Goal: Information Seeking & Learning: Learn about a topic

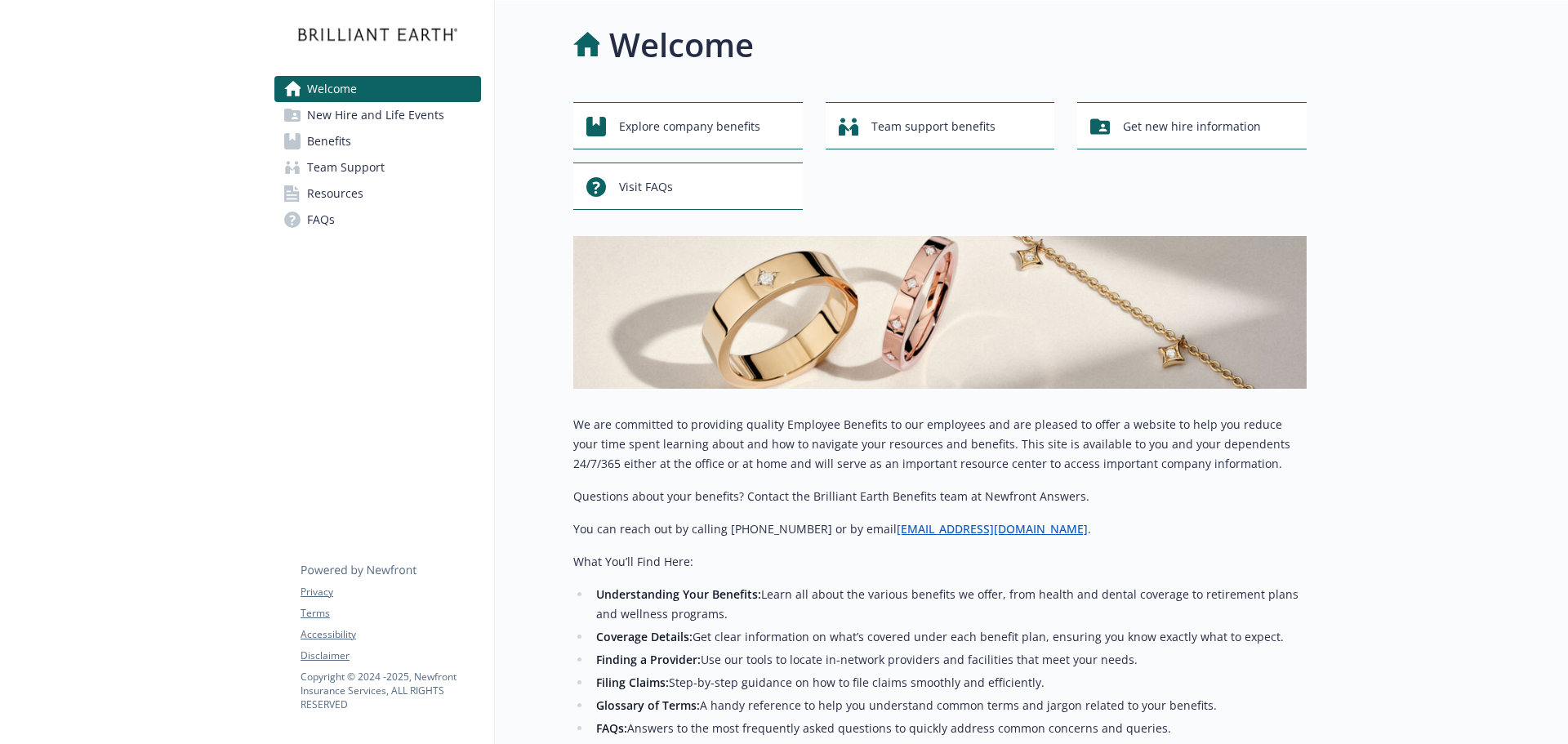
click at [322, 136] on span "Benefits" at bounding box center [329, 142] width 44 height 26
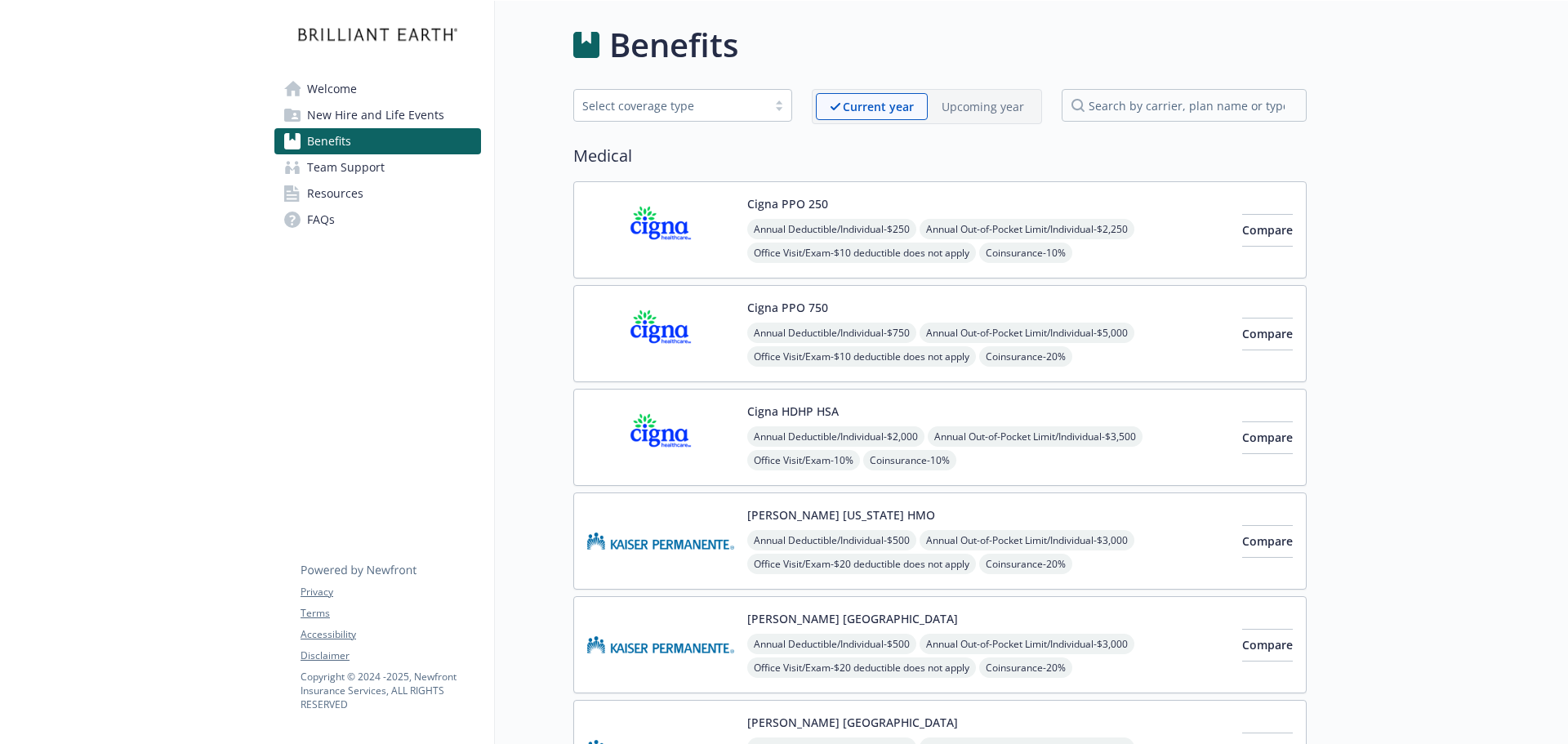
click at [701, 236] on img at bounding box center [660, 230] width 147 height 70
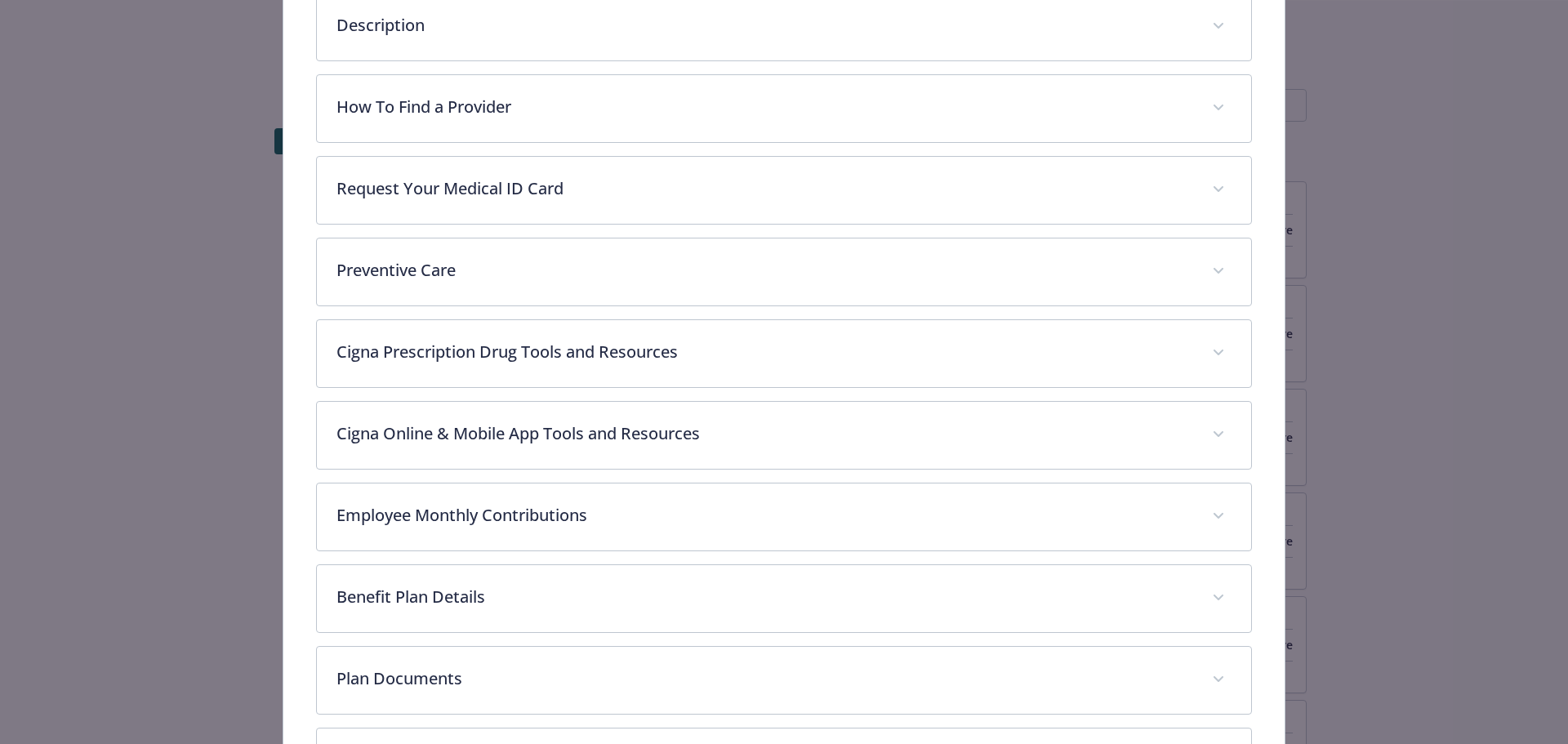
scroll to position [634, 0]
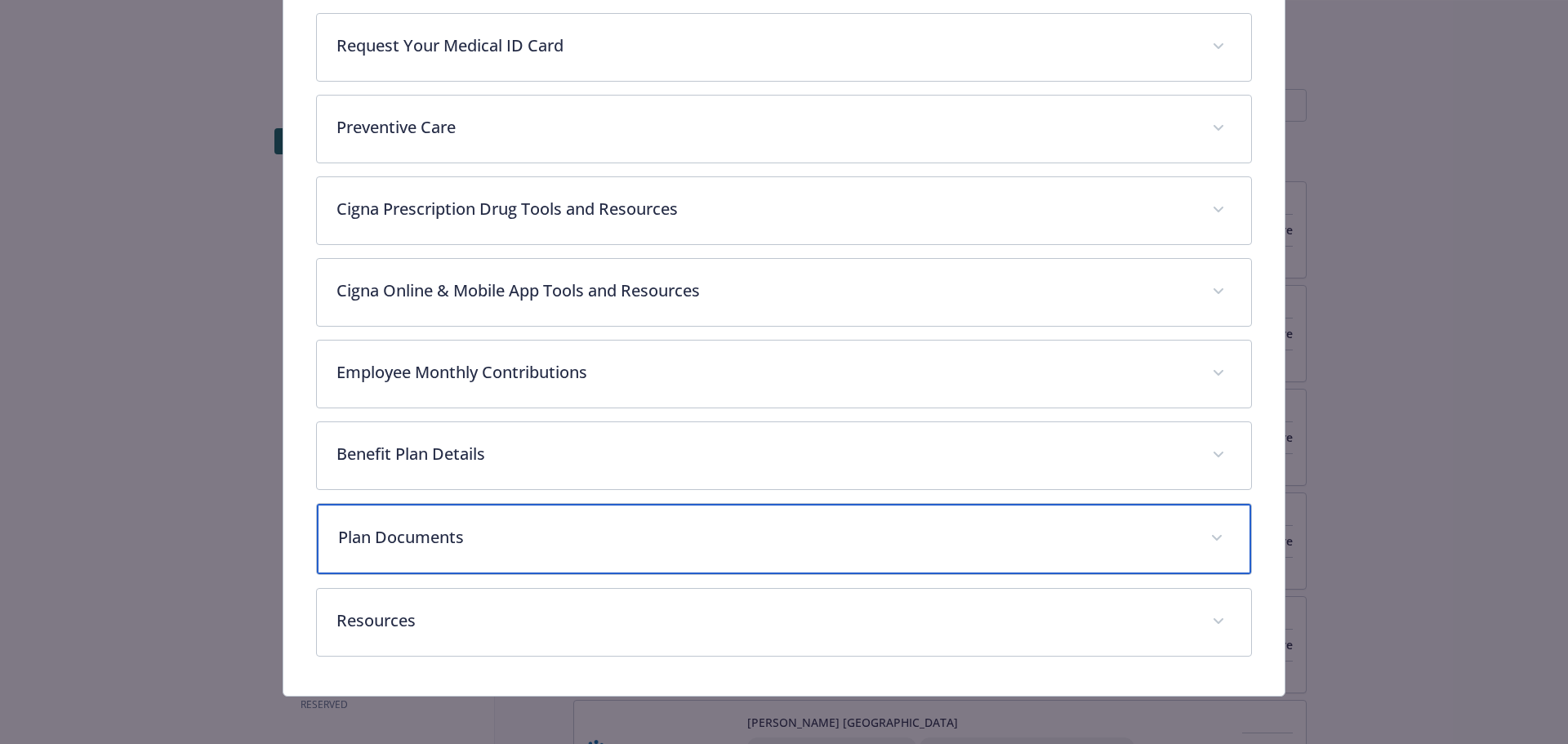
click at [527, 550] on div "Plan Documents" at bounding box center [784, 540] width 935 height 70
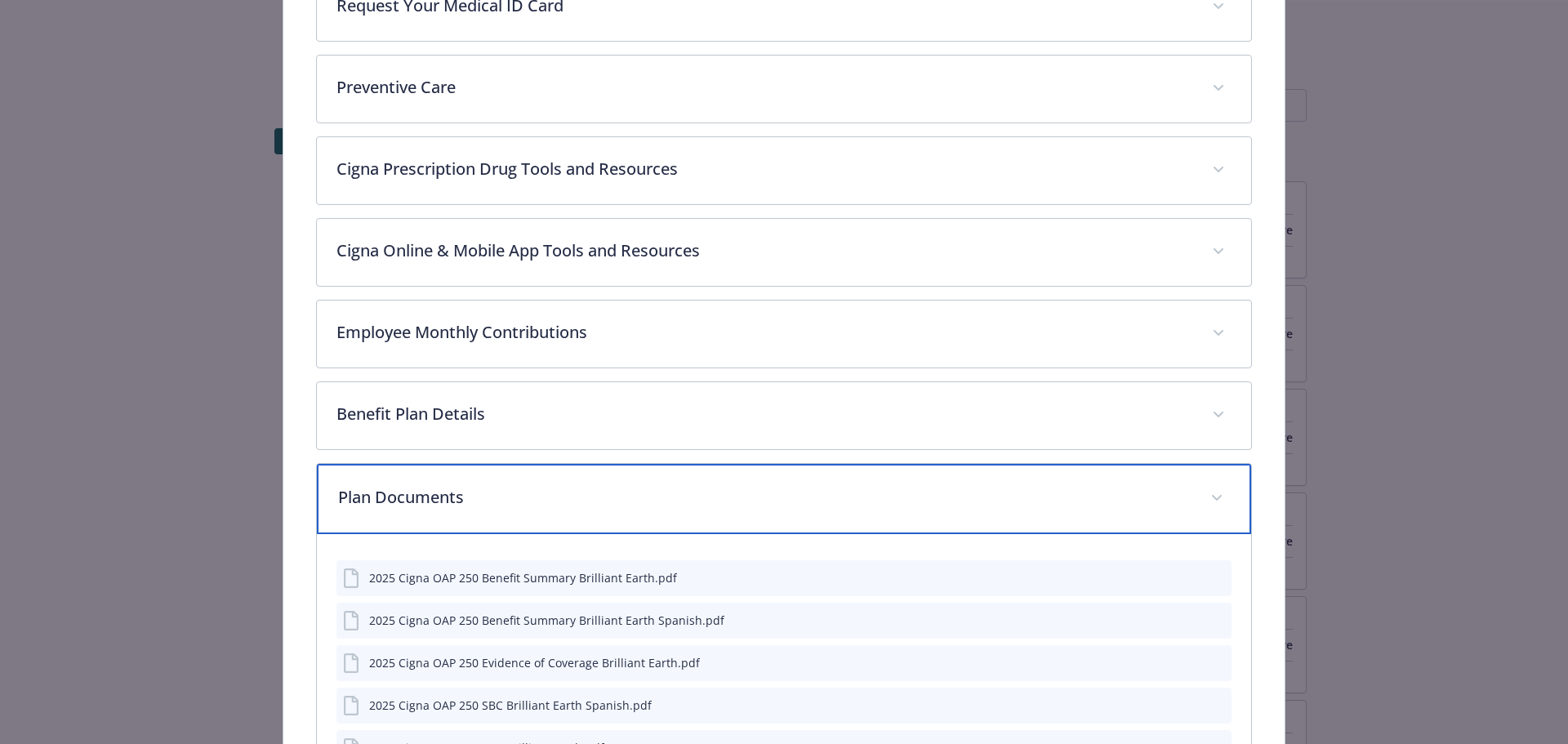
scroll to position [657, 0]
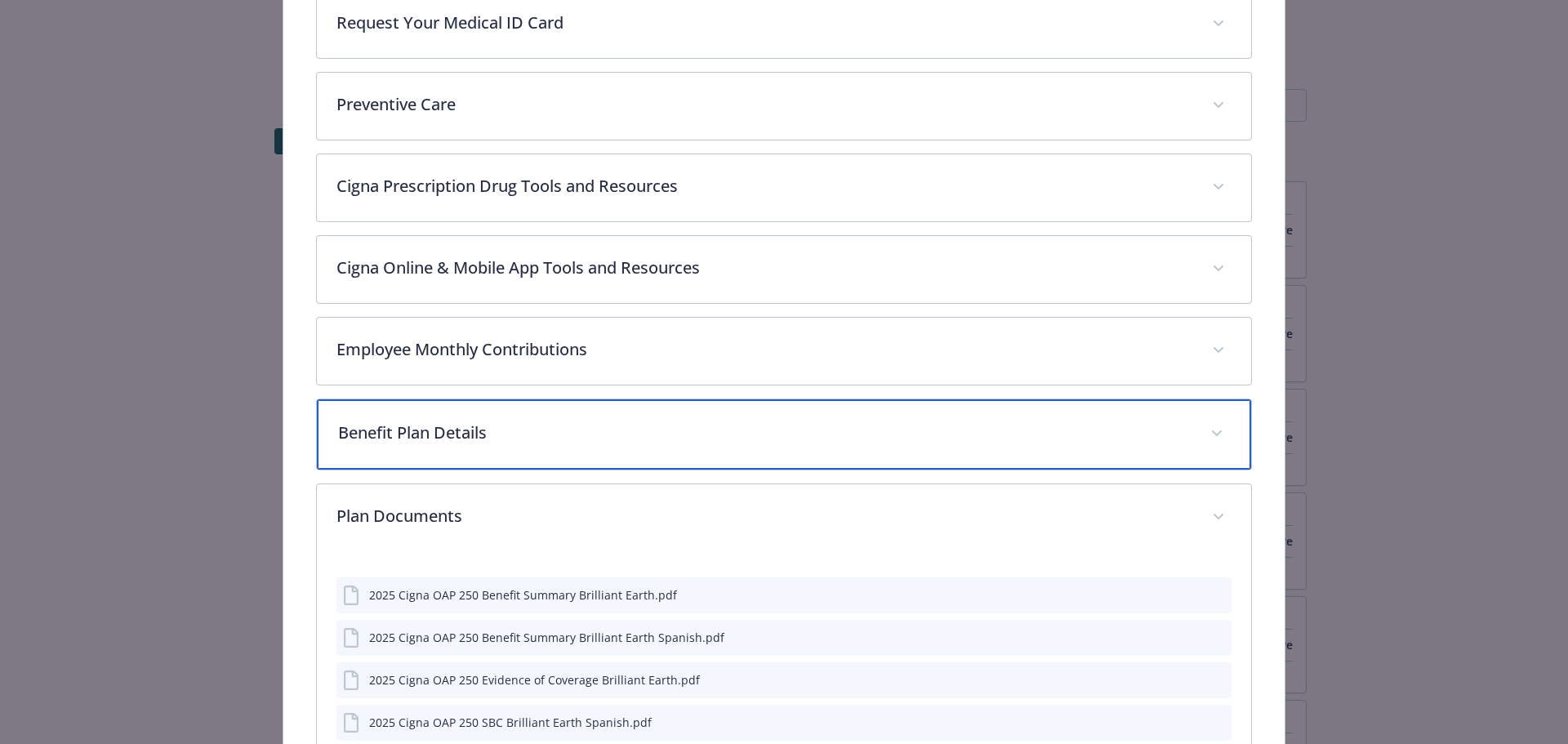
click at [1159, 421] on p "Benefit Plan Details" at bounding box center [765, 433] width 854 height 25
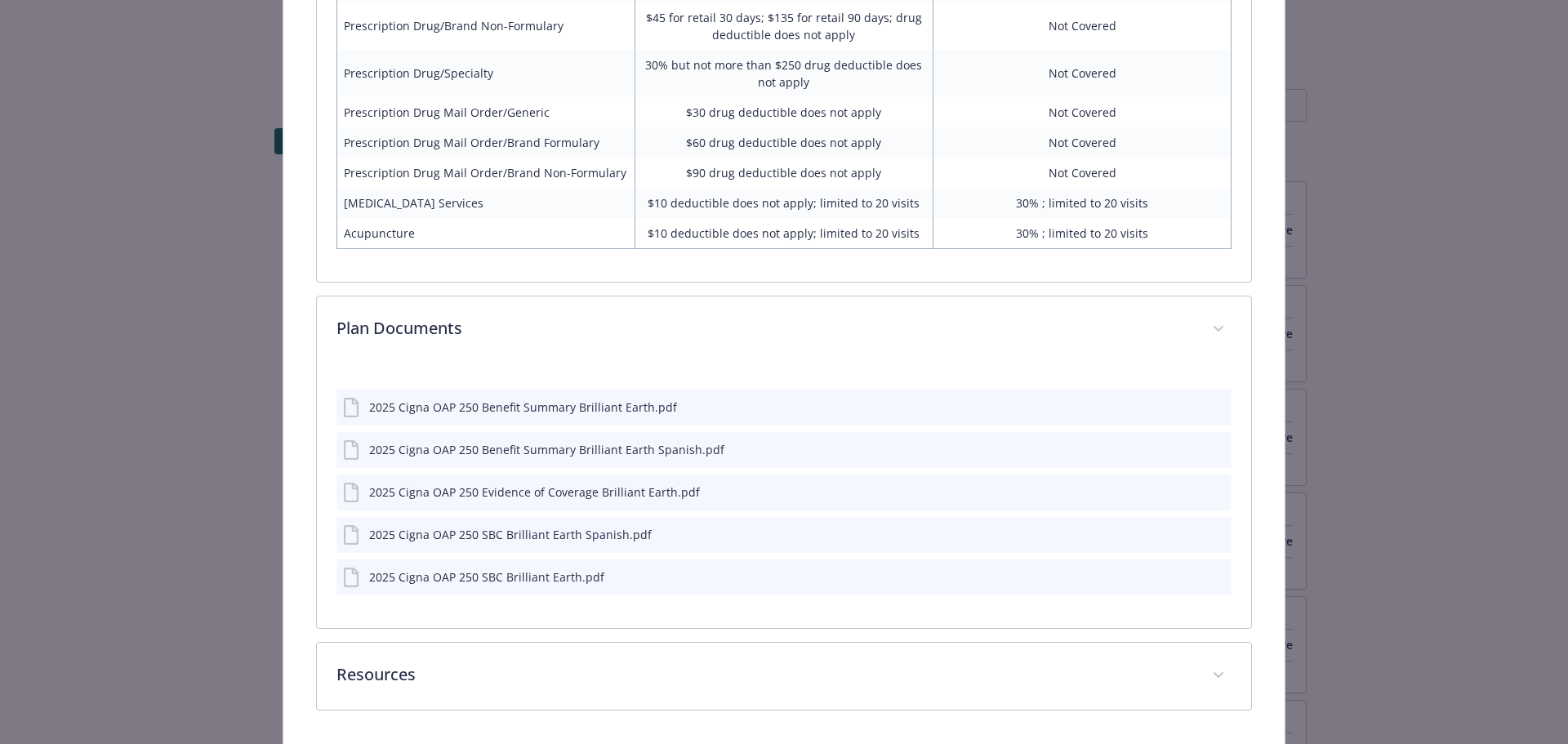
scroll to position [1744, 0]
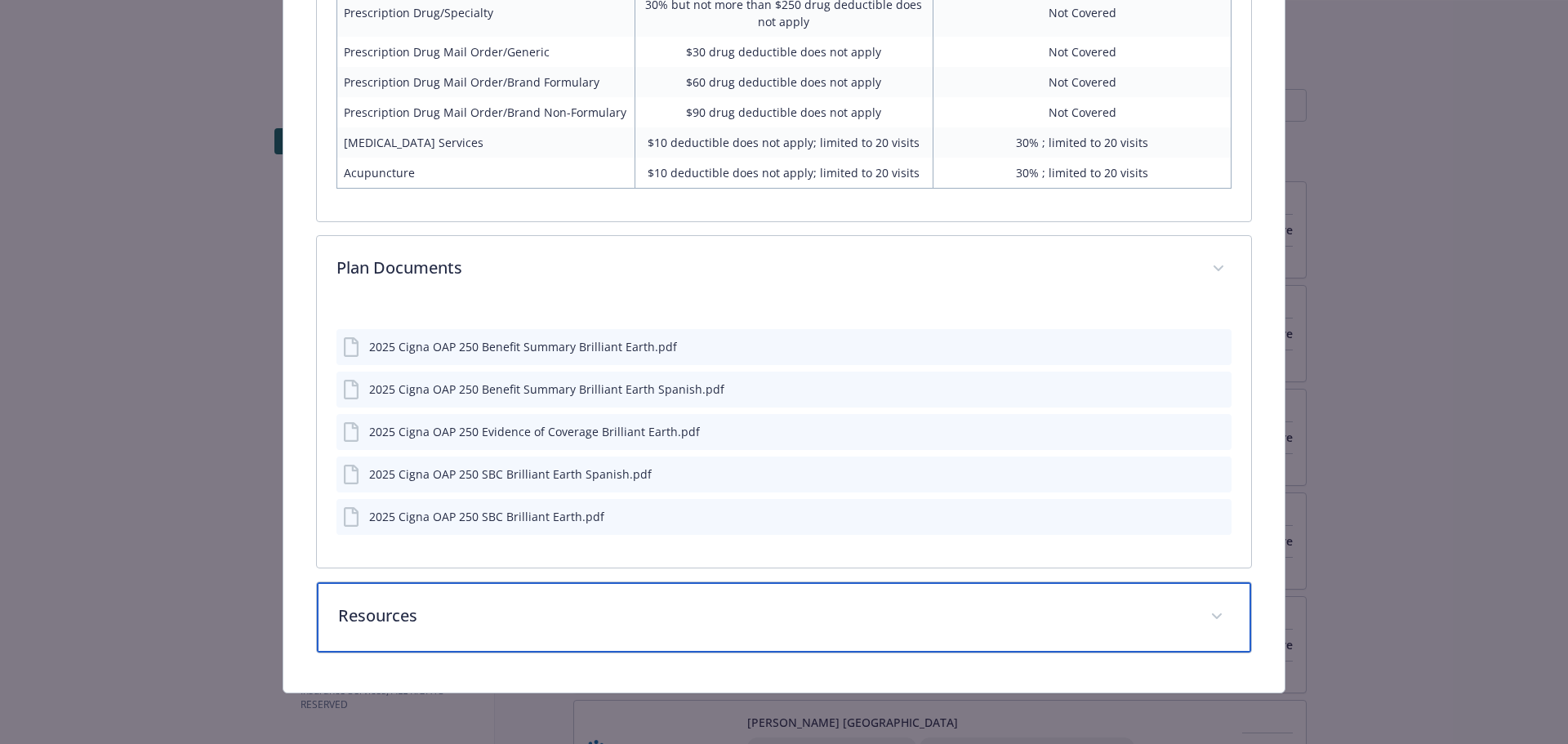
click at [833, 607] on p "Resources" at bounding box center [765, 616] width 854 height 25
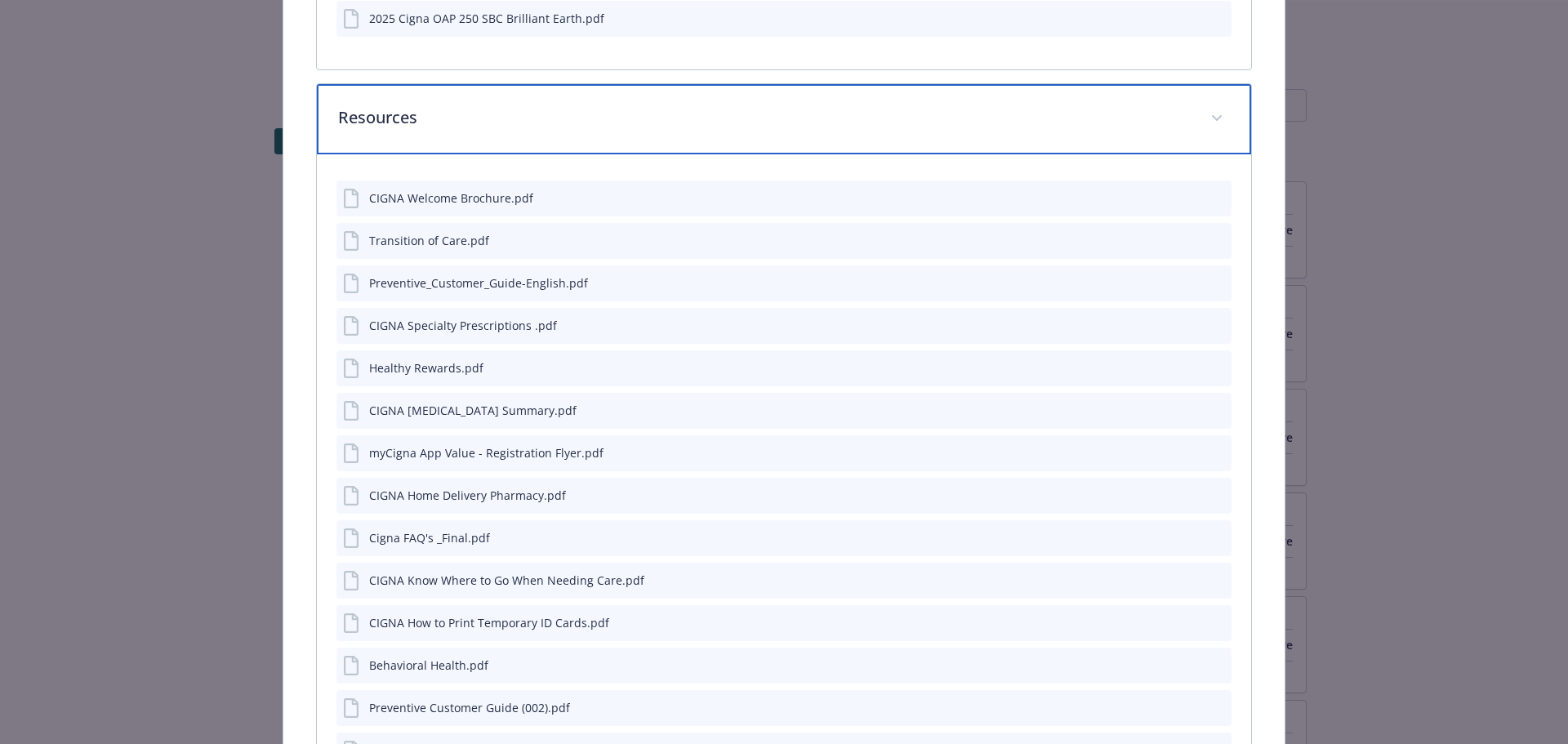
scroll to position [2150, 0]
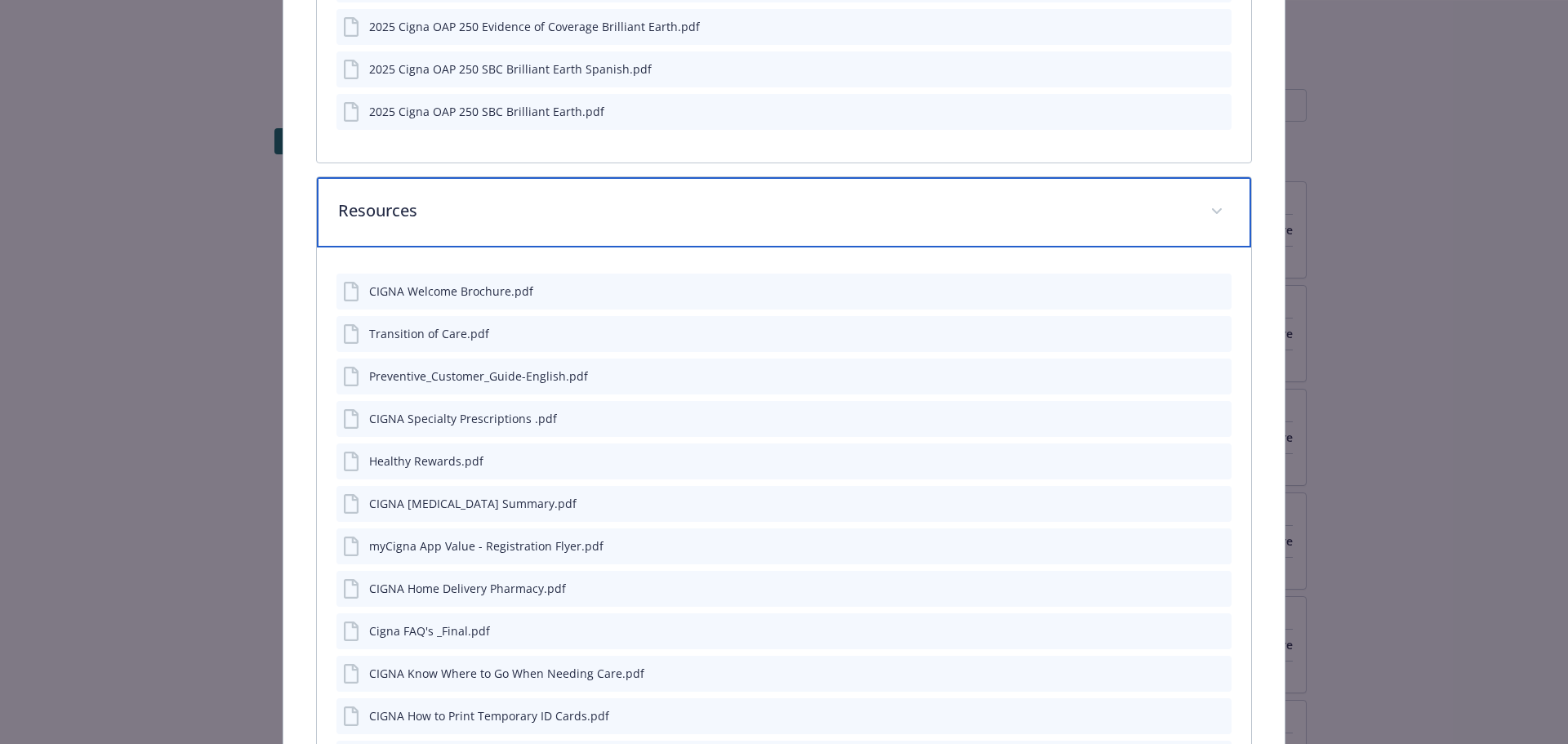
click at [1212, 209] on icon "details for plan Medical - Cigna PPO 250 - Medical PPO" at bounding box center [1216, 211] width 10 height 5
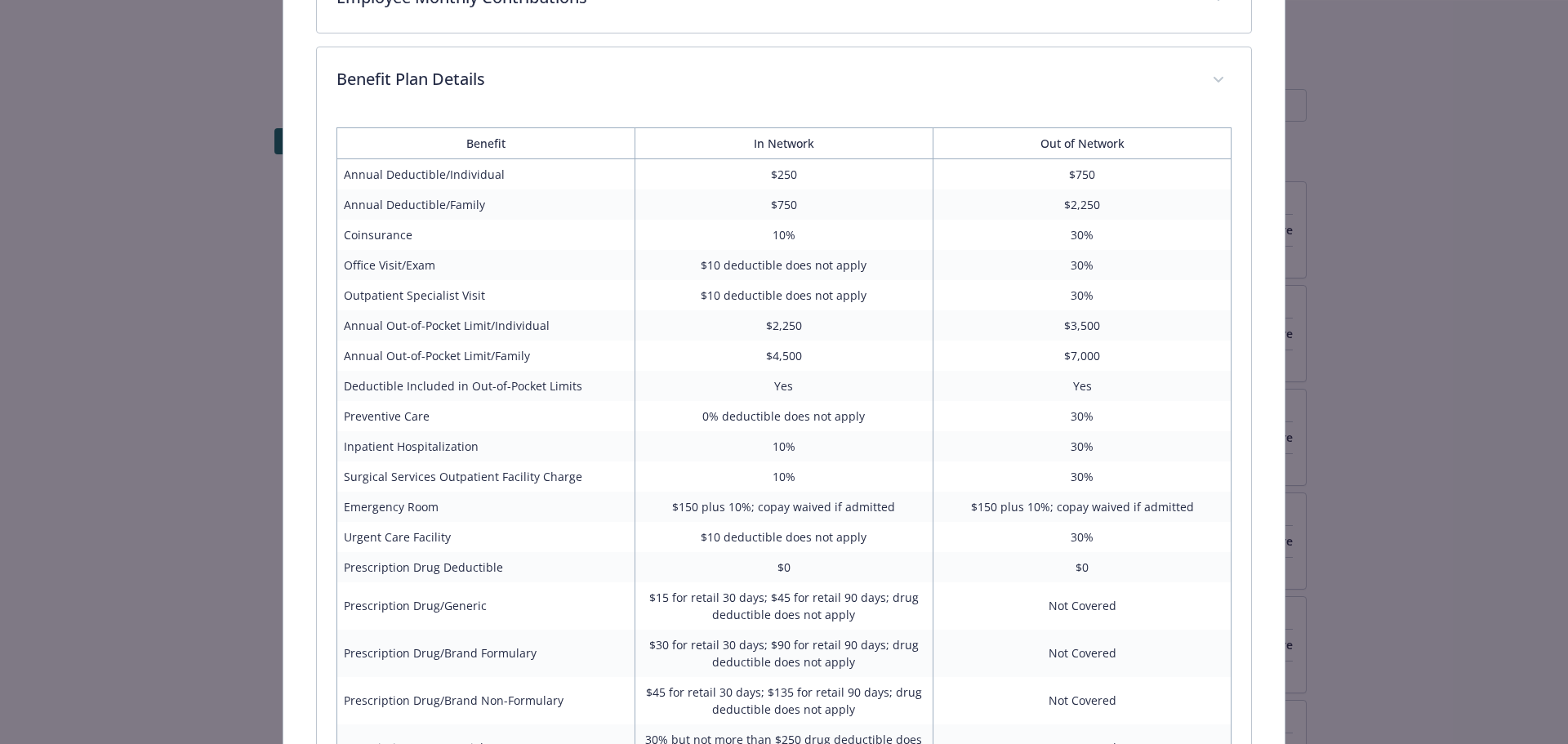
scroll to position [845, 0]
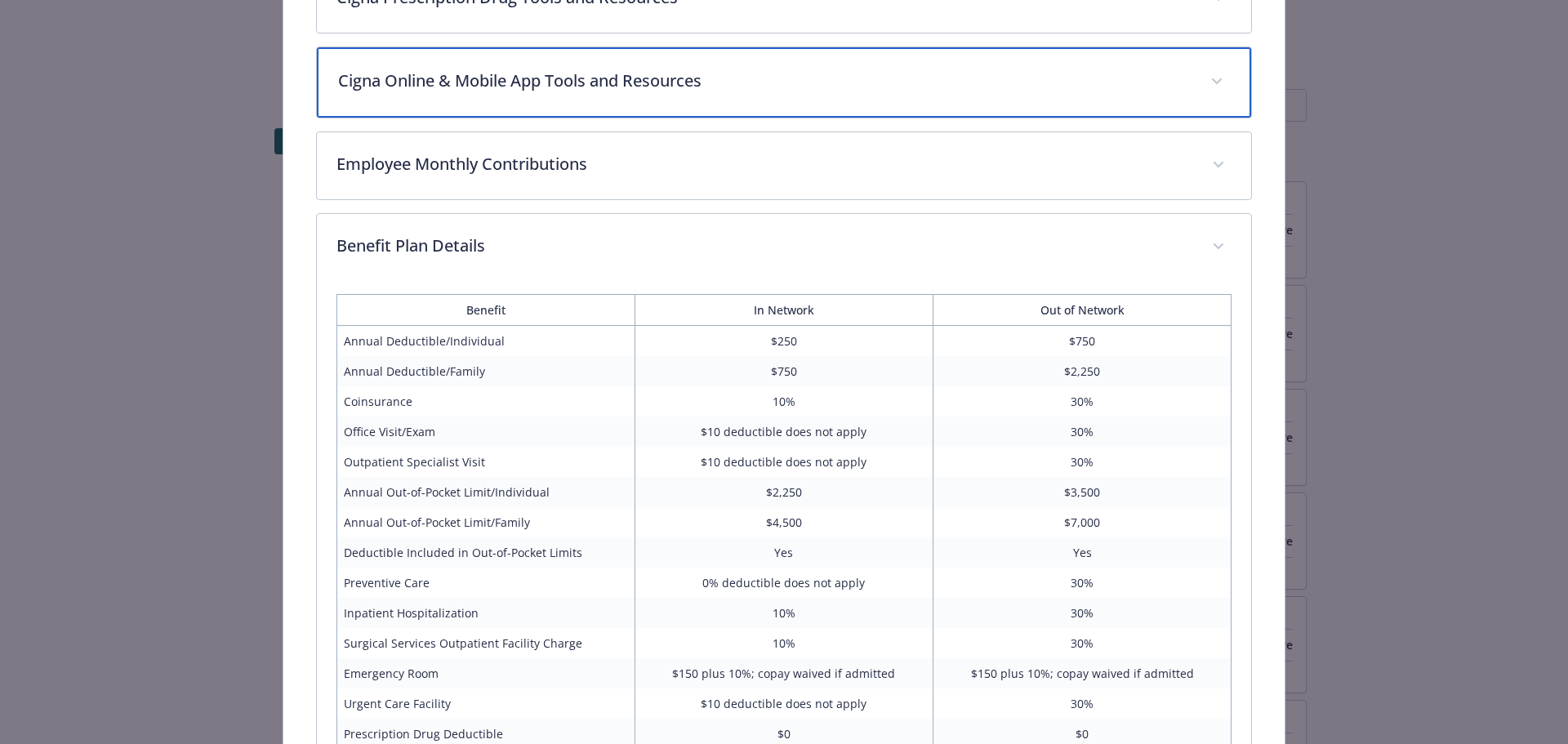
click at [861, 97] on div "Cigna Online & Mobile App Tools and Resources" at bounding box center [784, 83] width 935 height 70
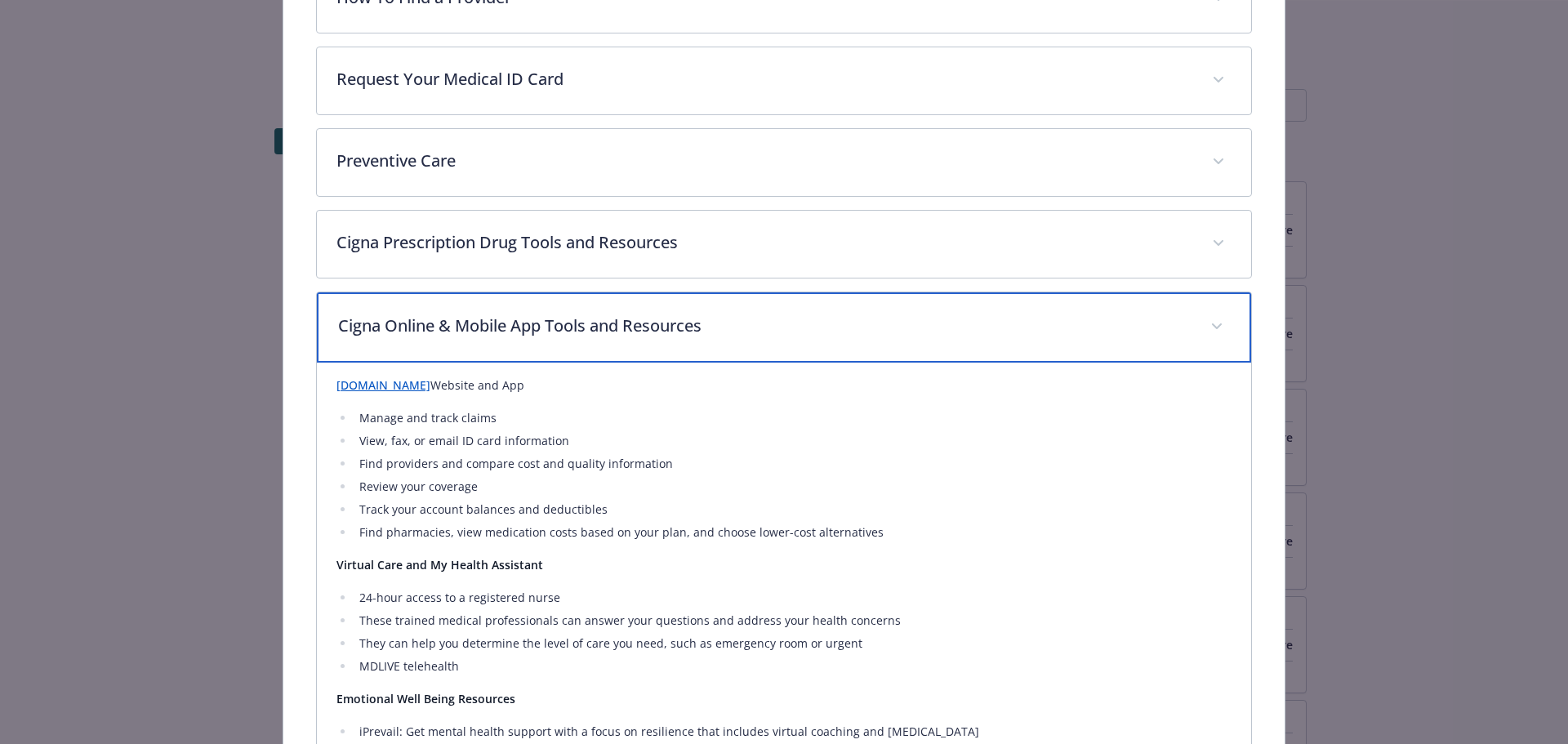
scroll to position [274, 0]
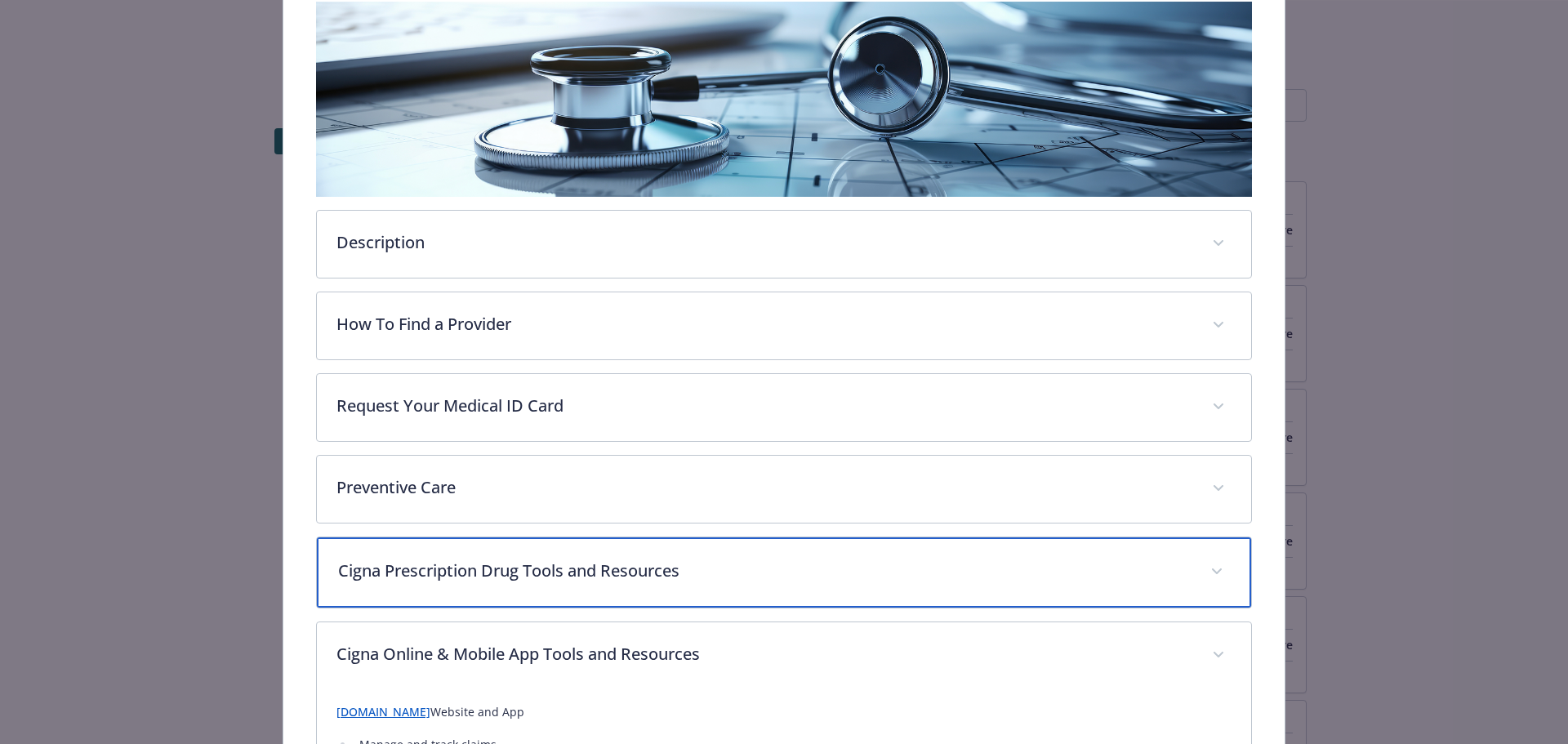
click at [641, 574] on p "Cigna Prescription Drug Tools and Resources" at bounding box center [765, 571] width 854 height 25
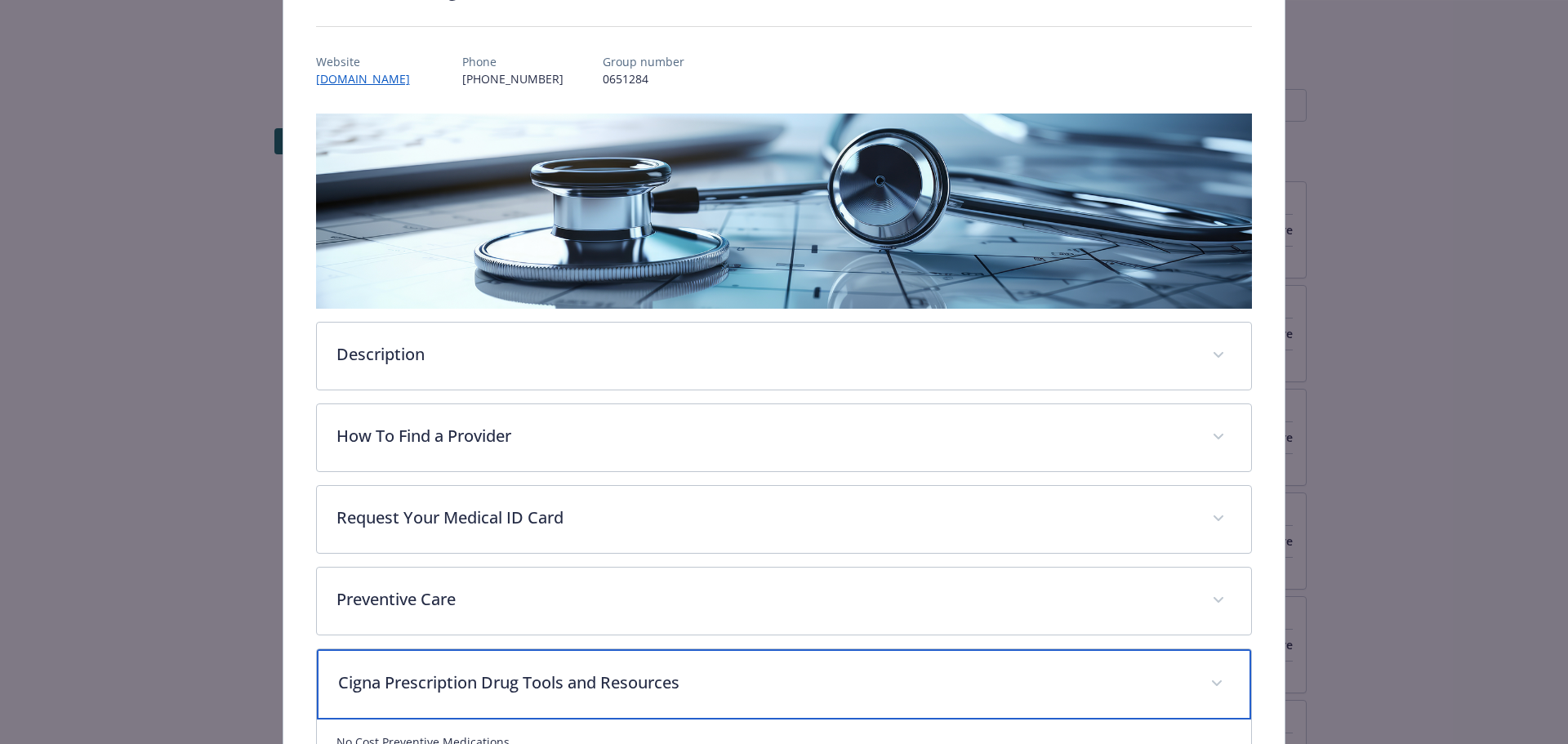
scroll to position [110, 0]
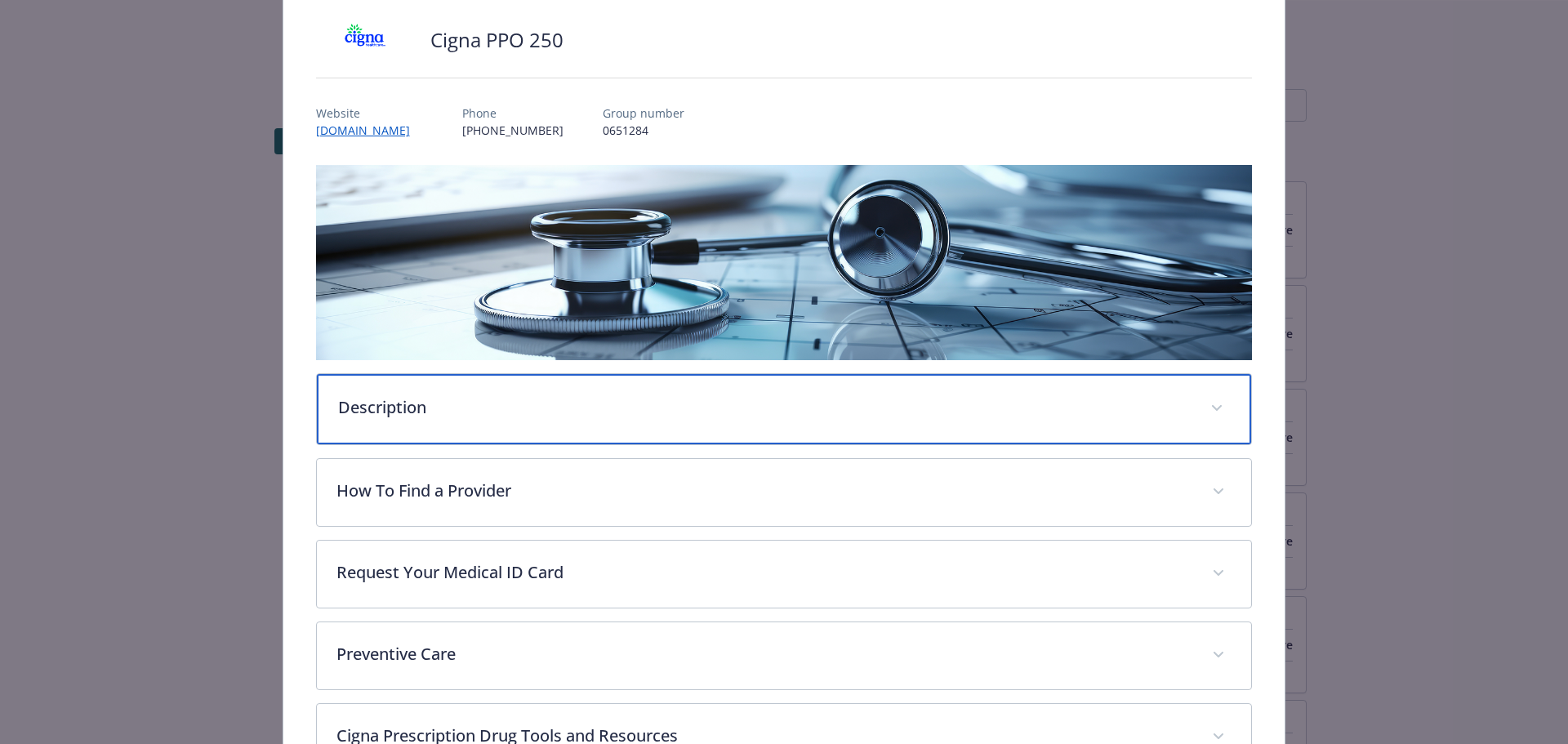
click at [573, 427] on div "Description" at bounding box center [784, 409] width 935 height 70
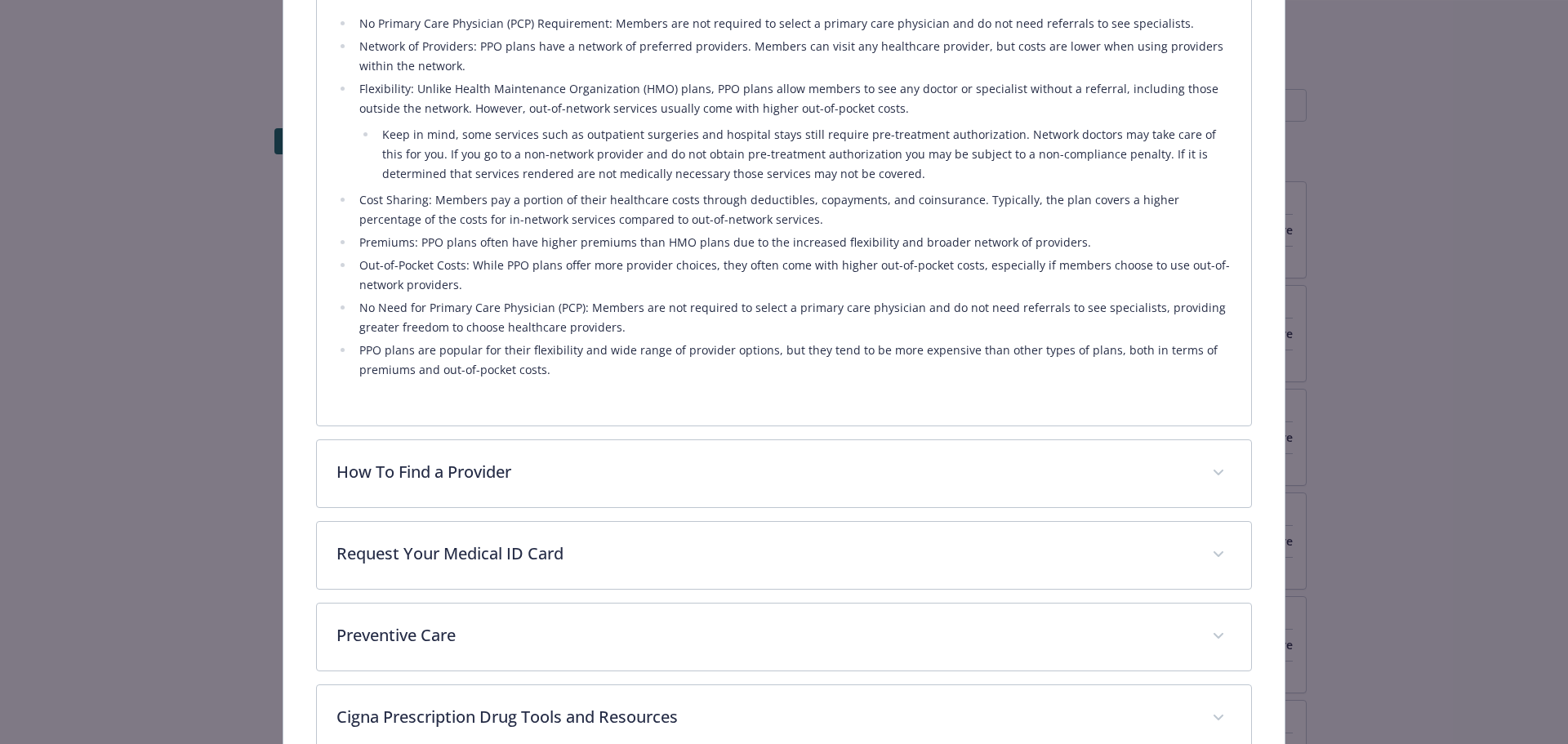
scroll to position [682, 0]
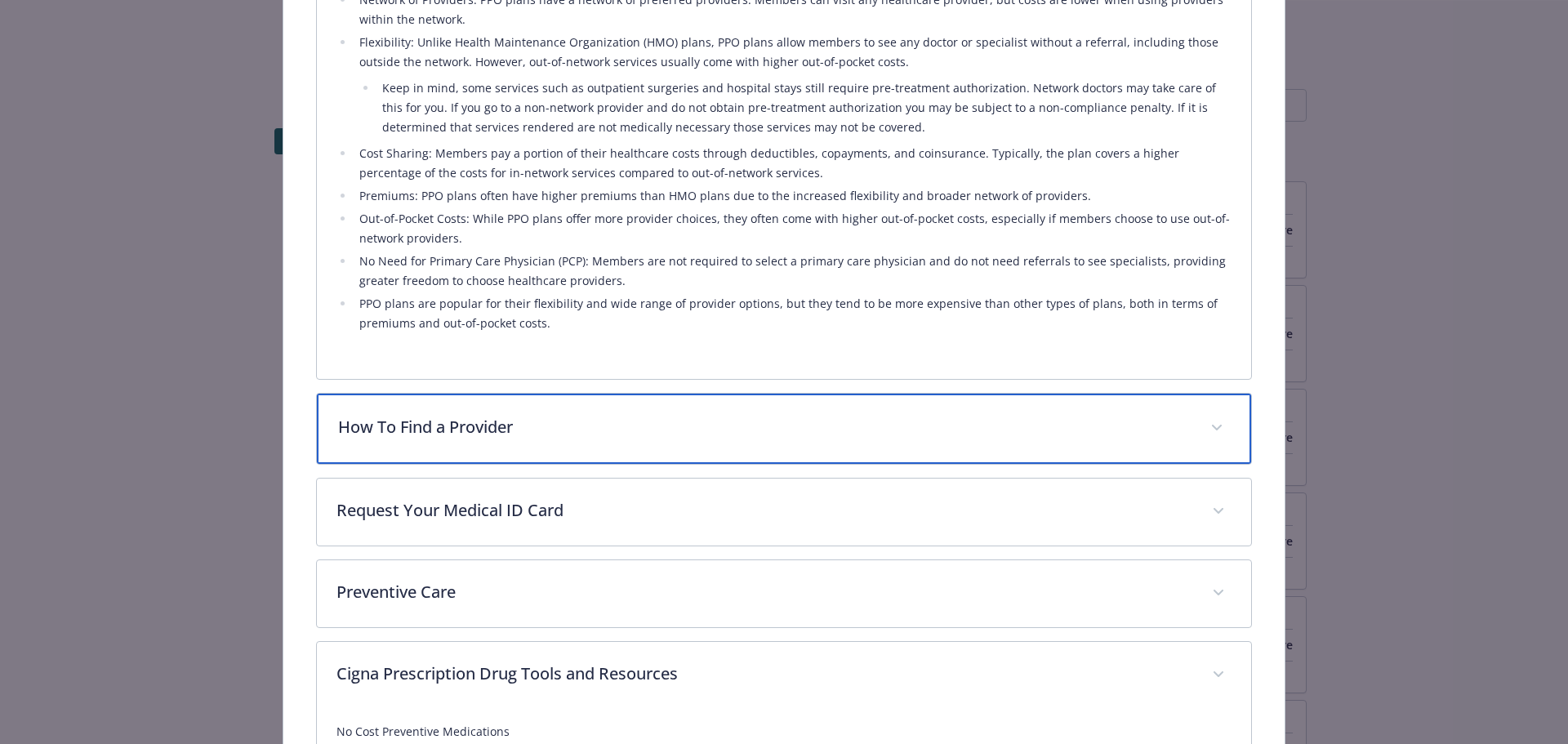
click at [569, 452] on div "How To Find a Provider" at bounding box center [784, 429] width 935 height 70
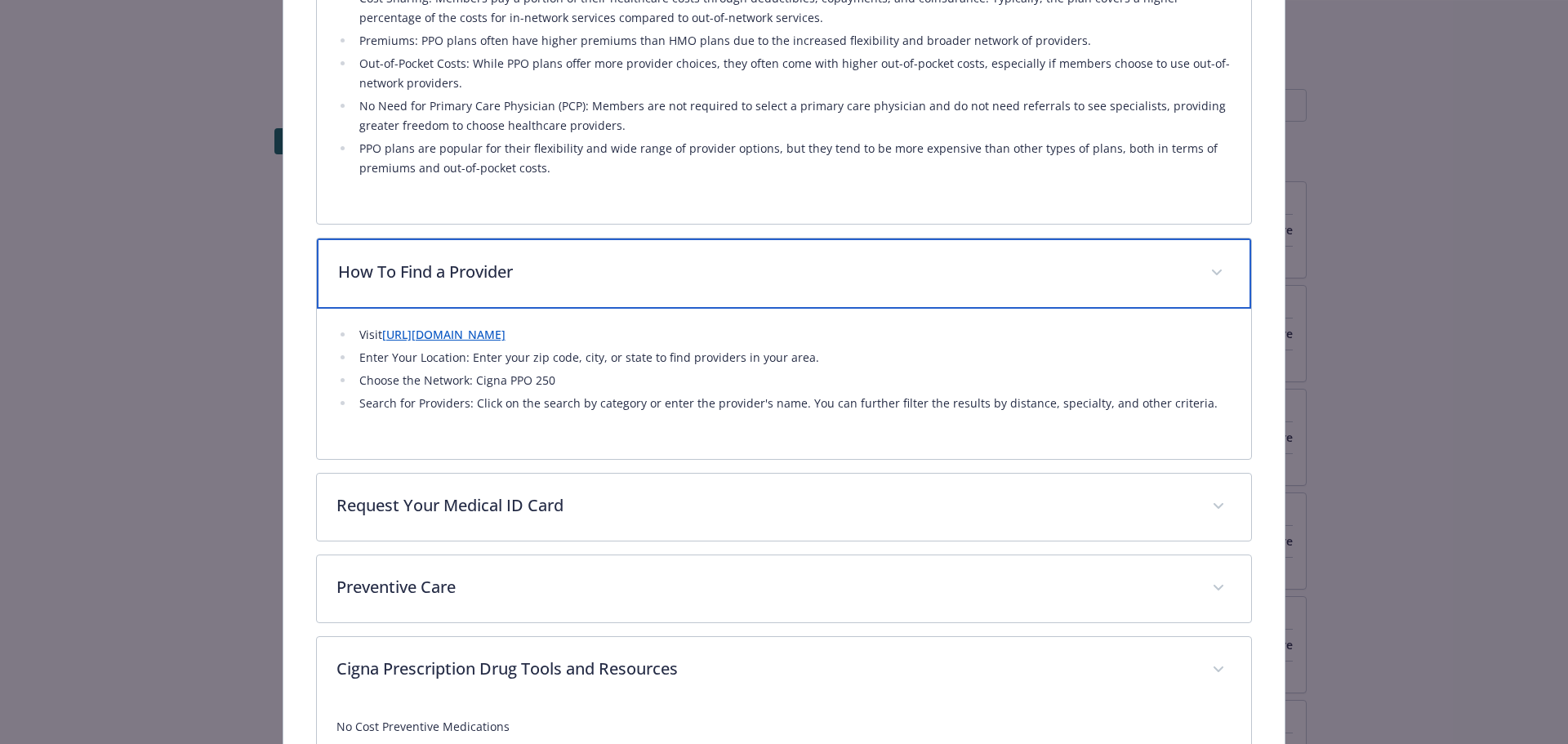
scroll to position [843, 0]
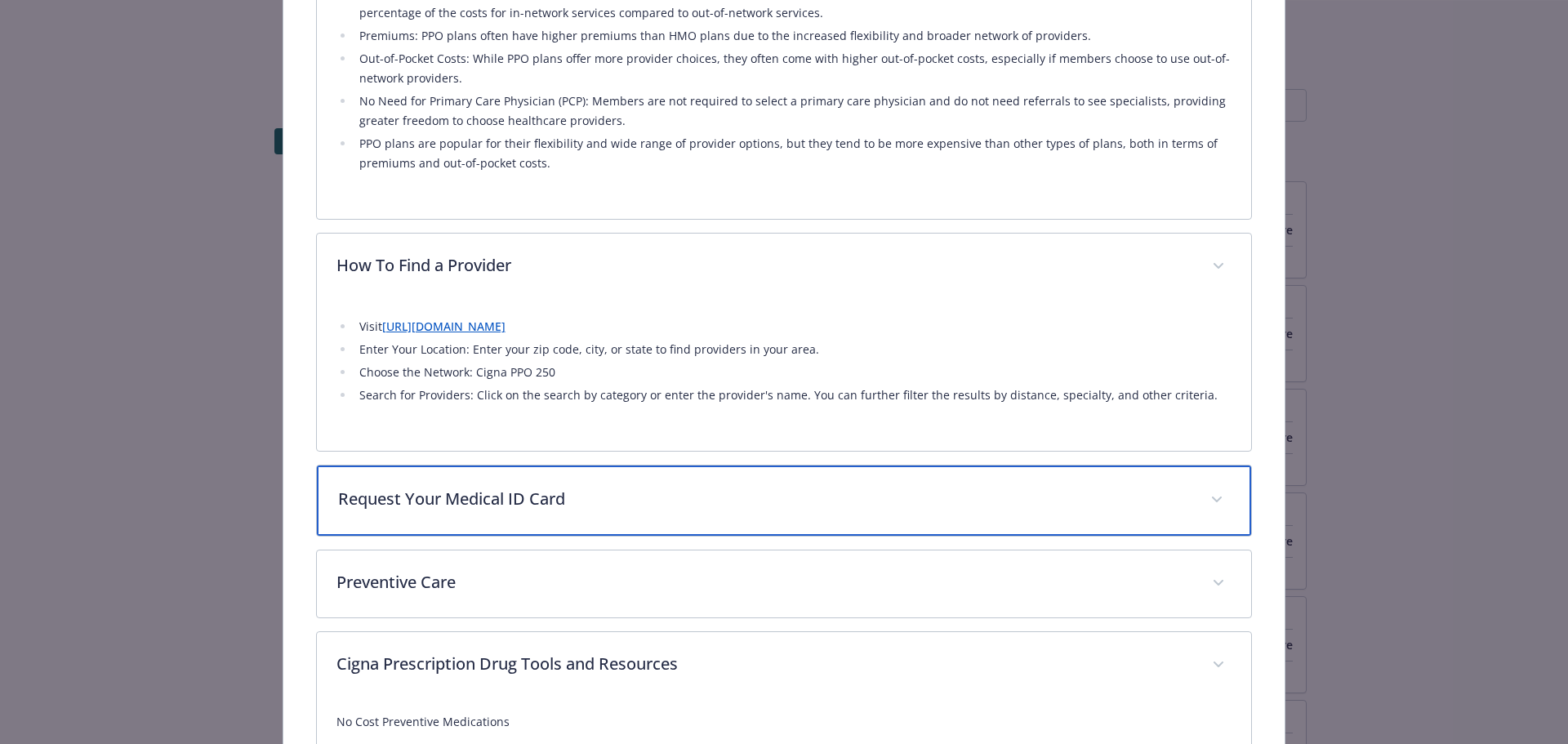
click at [694, 511] on div "Request Your Medical ID Card" at bounding box center [784, 501] width 935 height 70
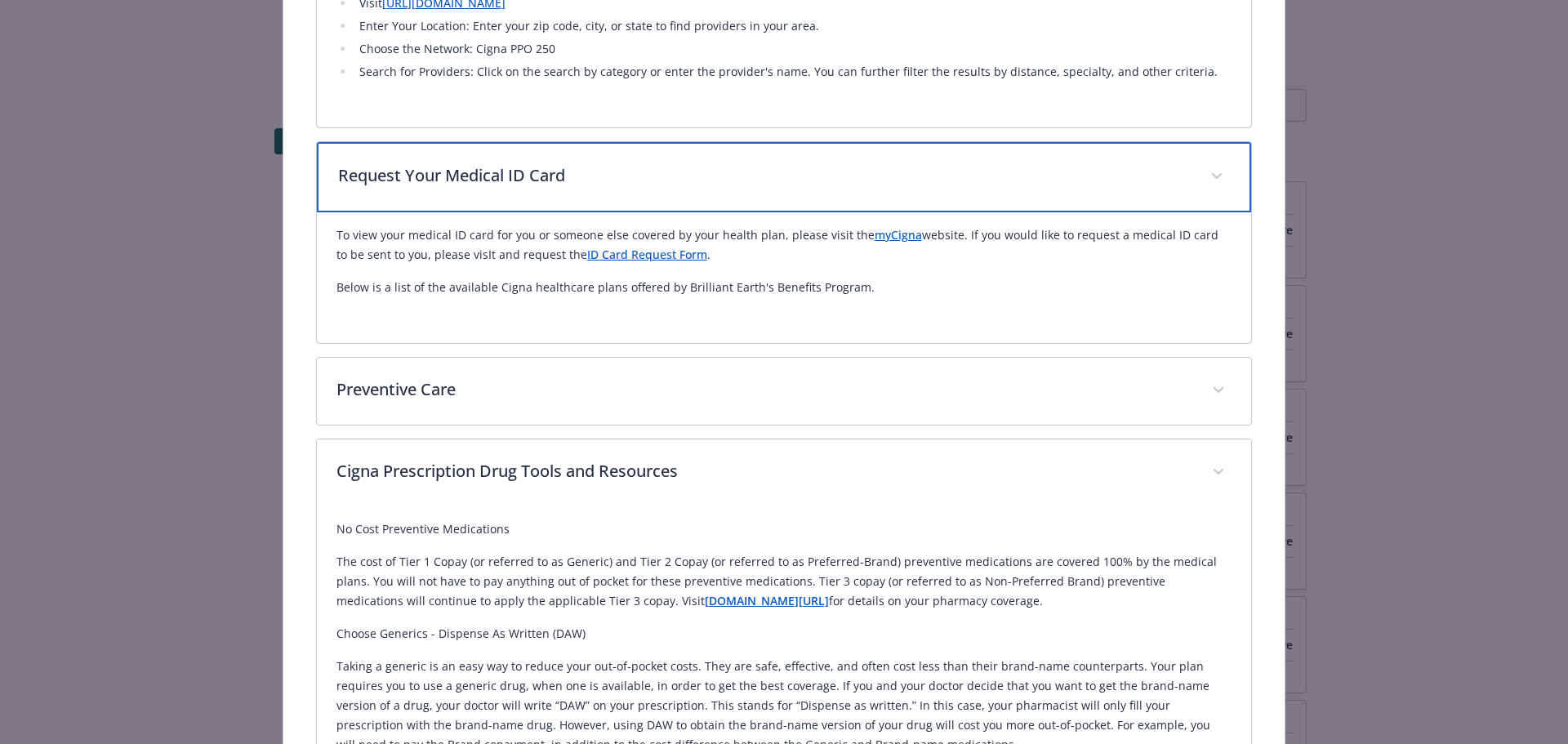
scroll to position [1169, 0]
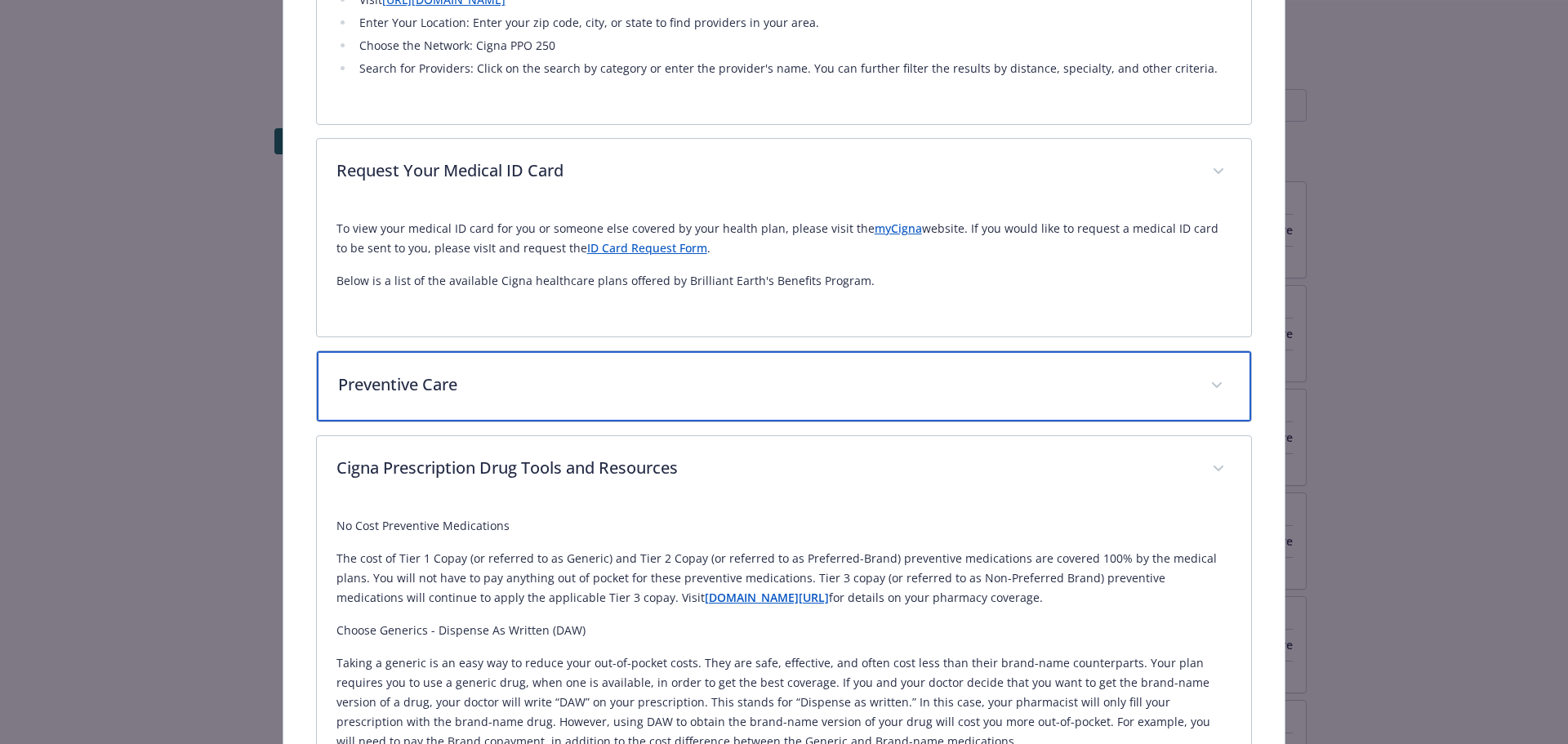
click at [585, 396] on div "Preventive Care" at bounding box center [784, 387] width 935 height 70
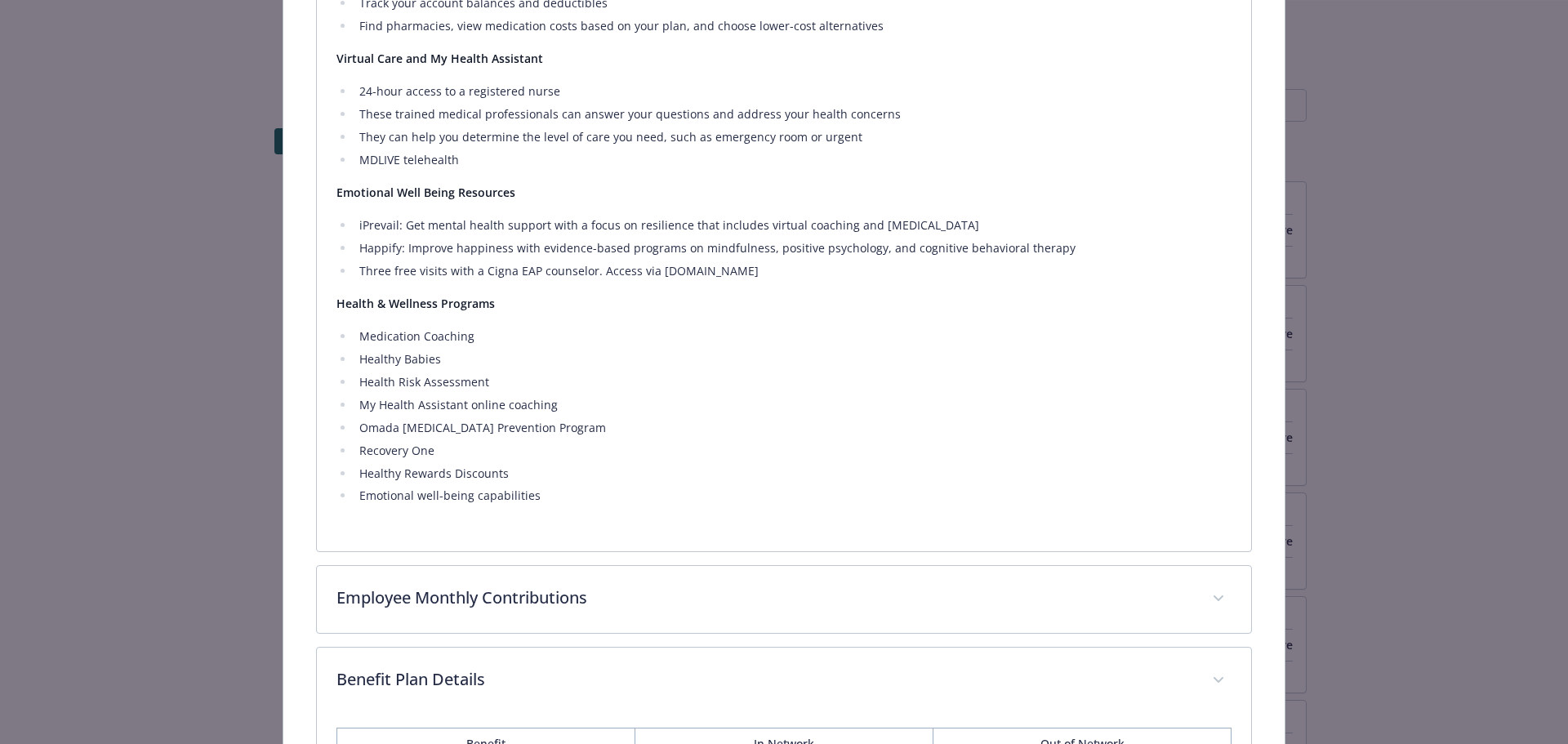
scroll to position [3048, 0]
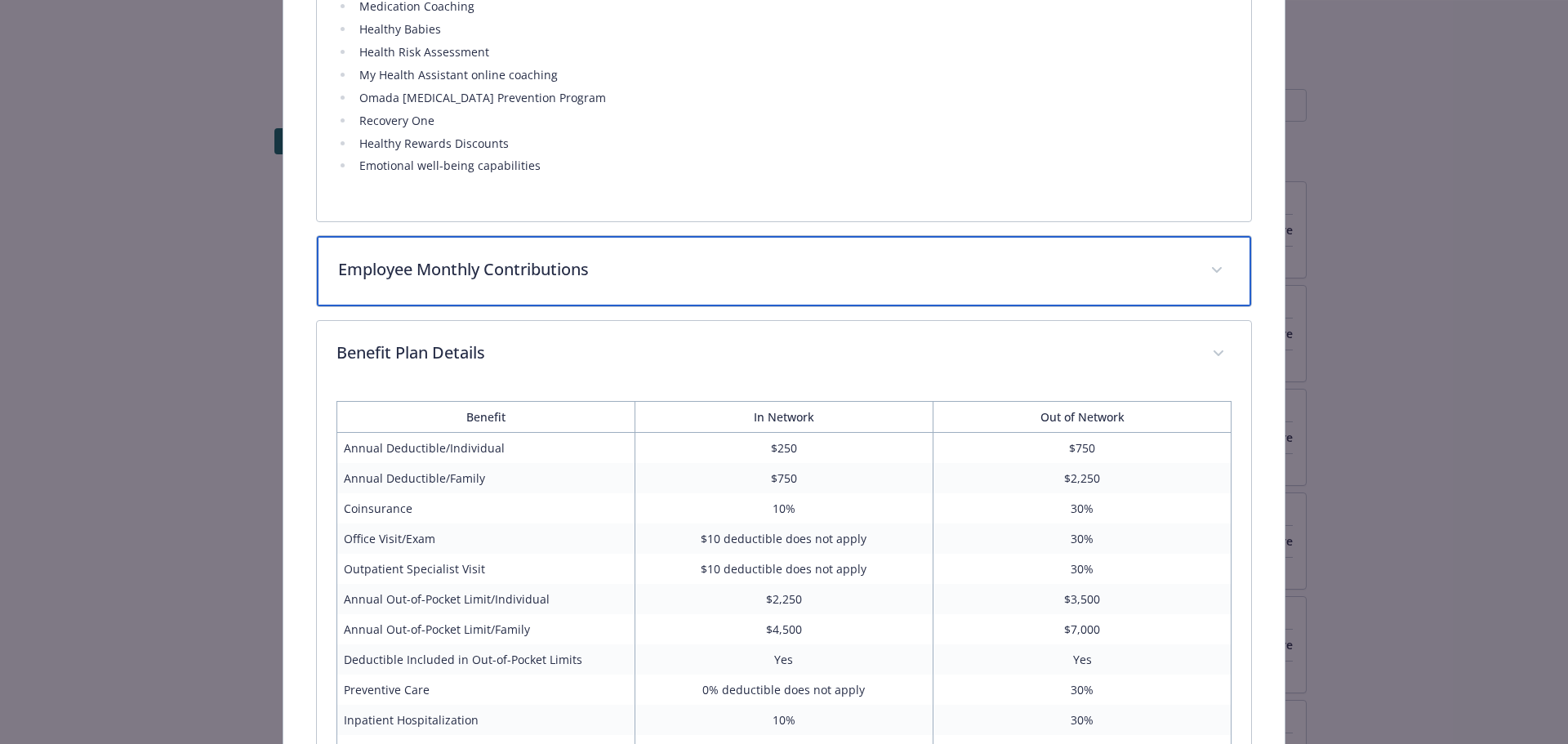
click at [948, 282] on p "Employee Monthly Contributions" at bounding box center [765, 269] width 854 height 25
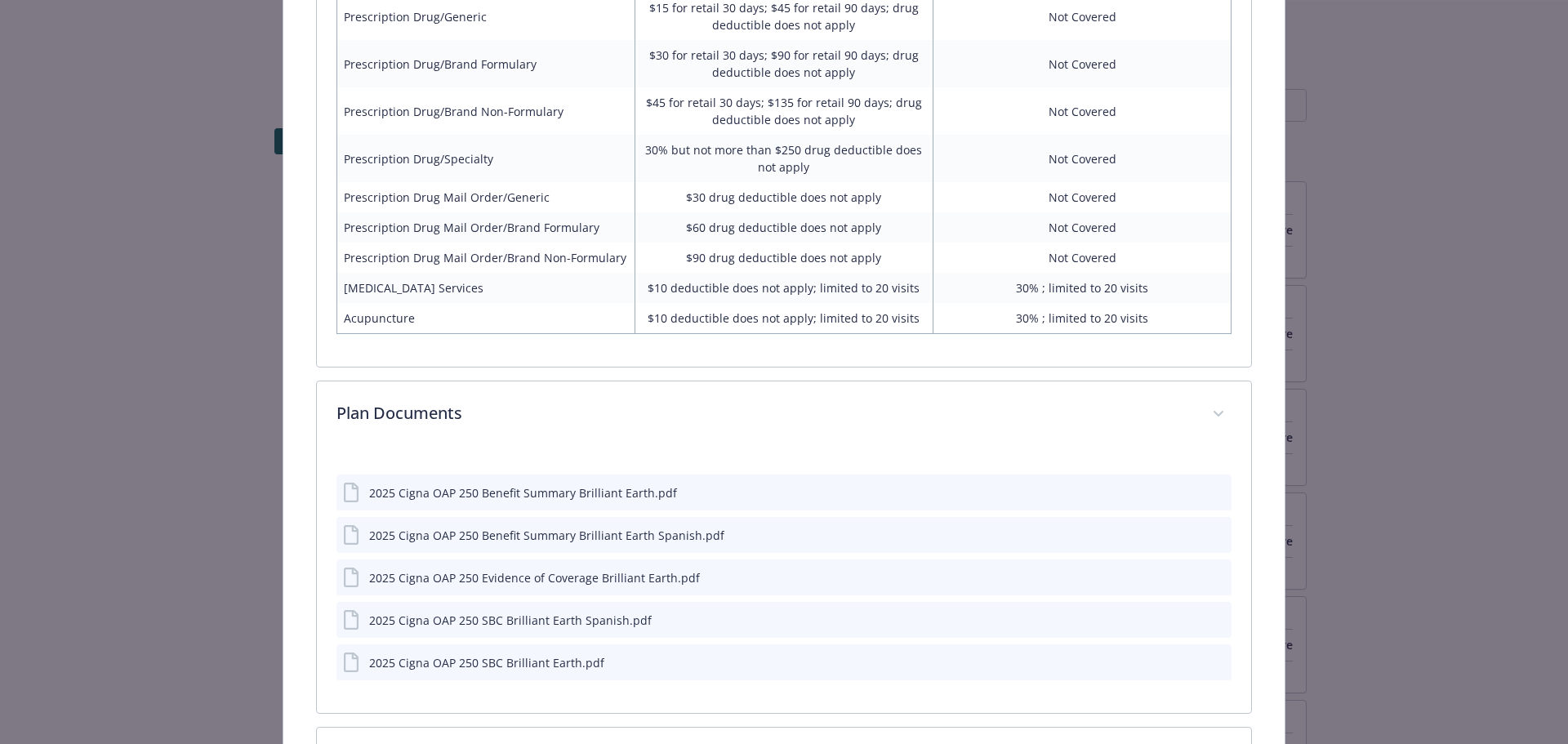
scroll to position [4107, 0]
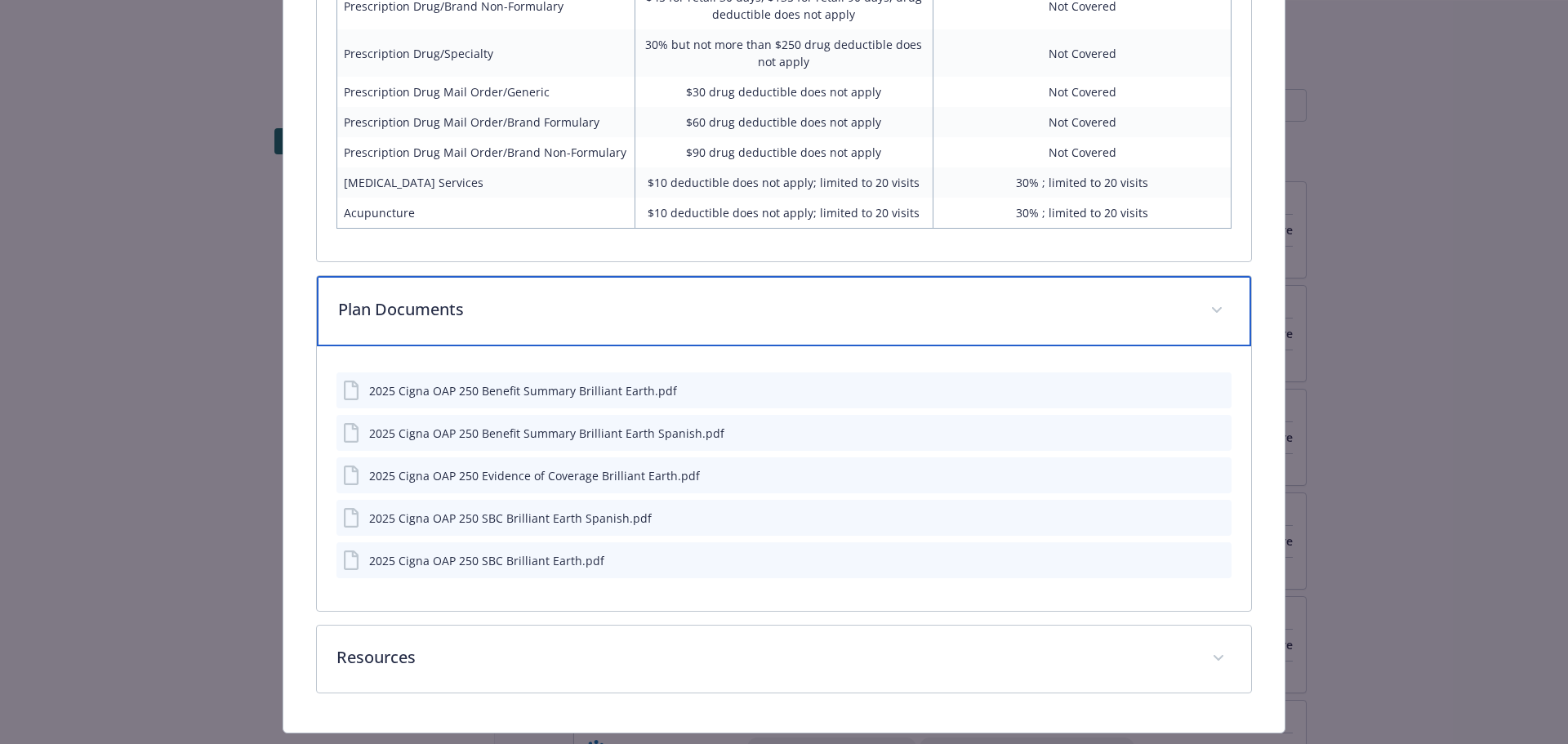
click at [1044, 345] on div "Plan Documents" at bounding box center [784, 312] width 935 height 70
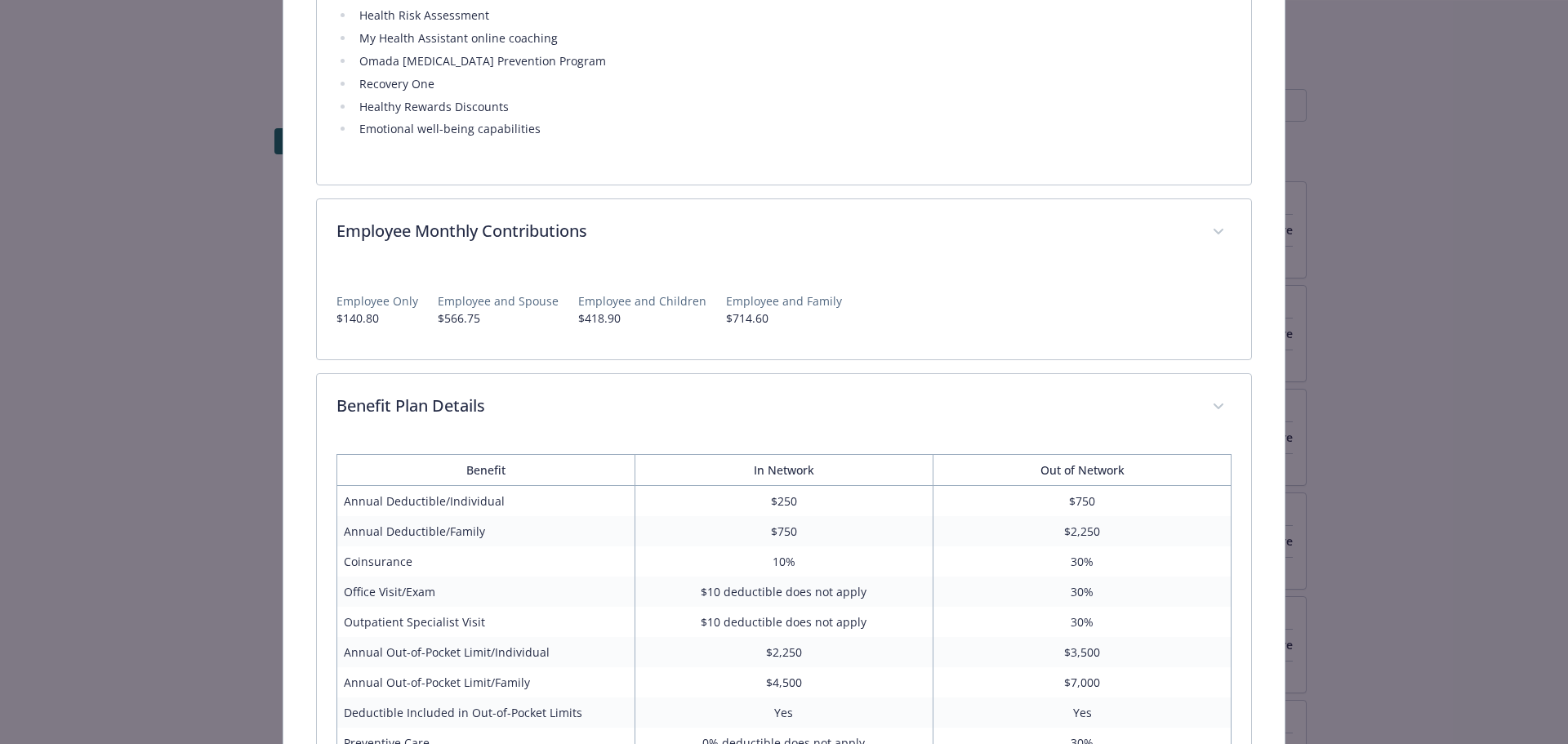
scroll to position [2921, 0]
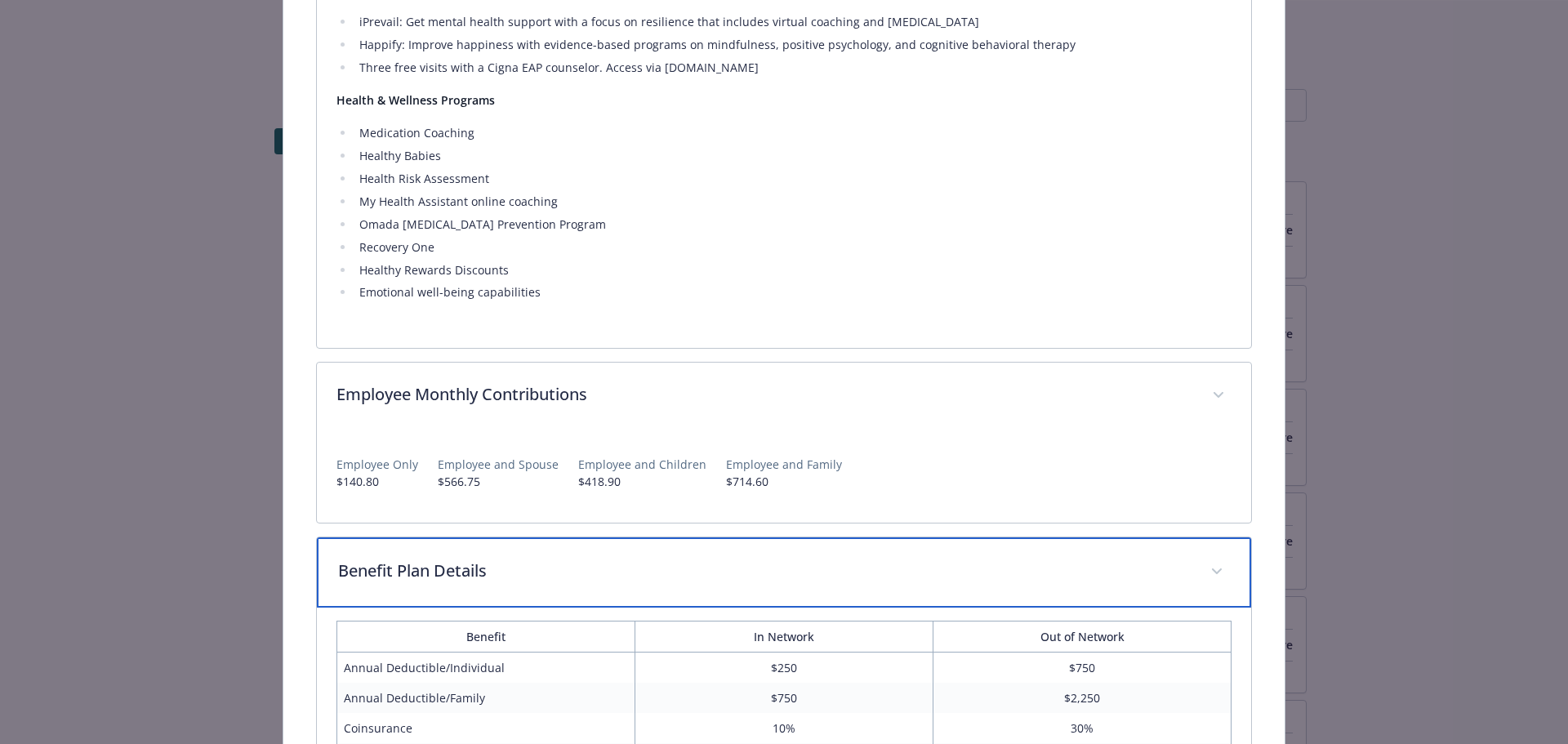
drag, startPoint x: 1166, startPoint y: 579, endPoint x: 1117, endPoint y: 540, distance: 62.6
click at [1166, 578] on p "Benefit Plan Details" at bounding box center [765, 571] width 854 height 25
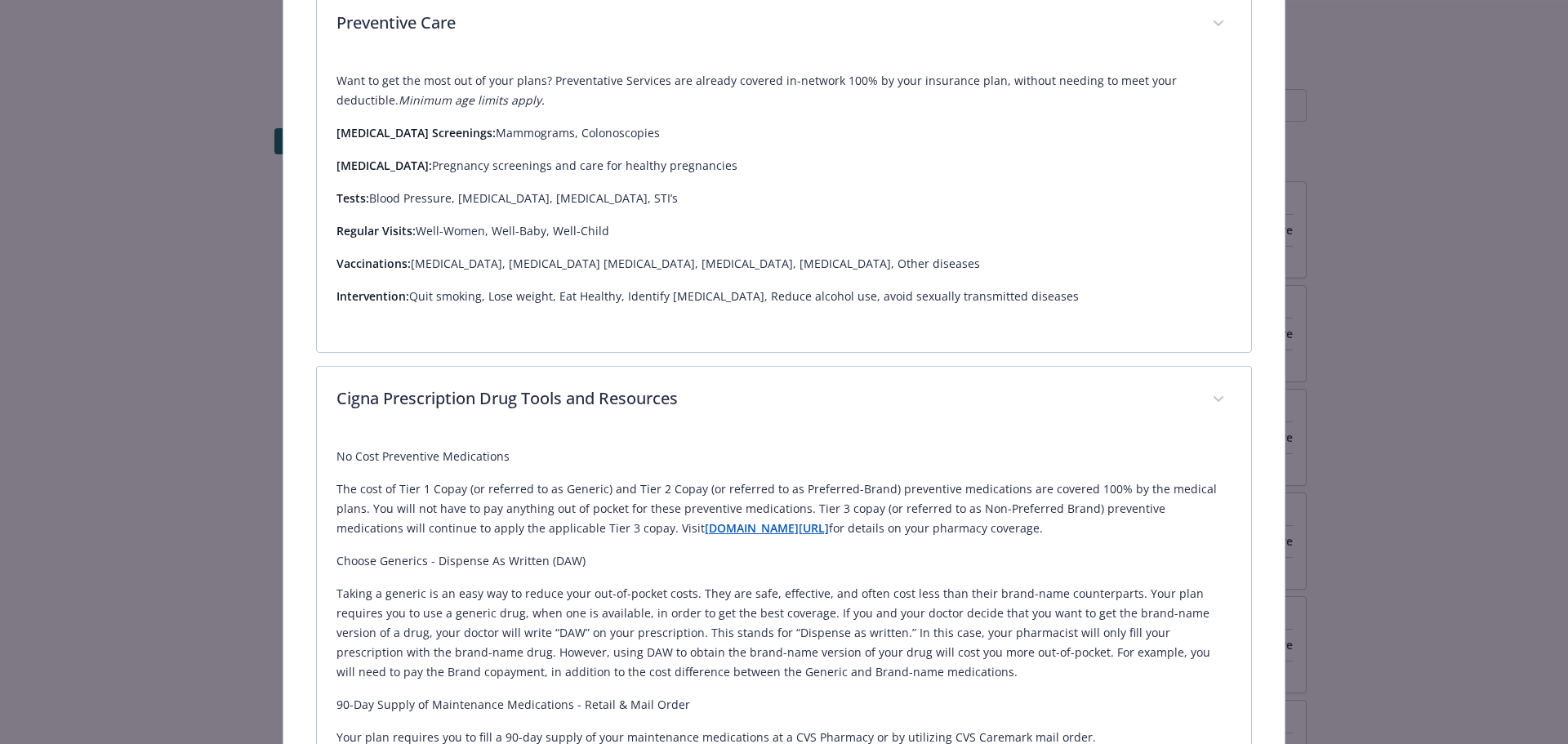
scroll to position [1369, 0]
